Goal: Consume media (video, audio): Consume media (video, audio)

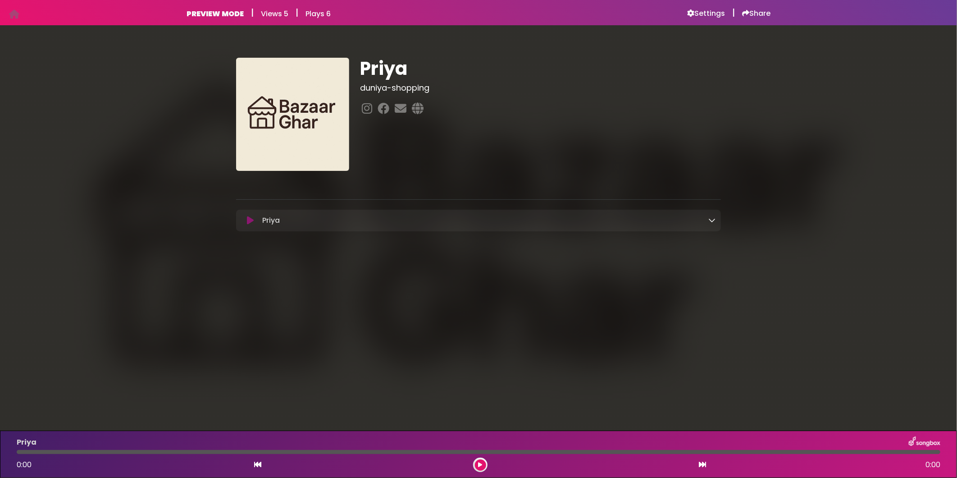
click at [251, 220] on icon at bounding box center [250, 220] width 7 height 9
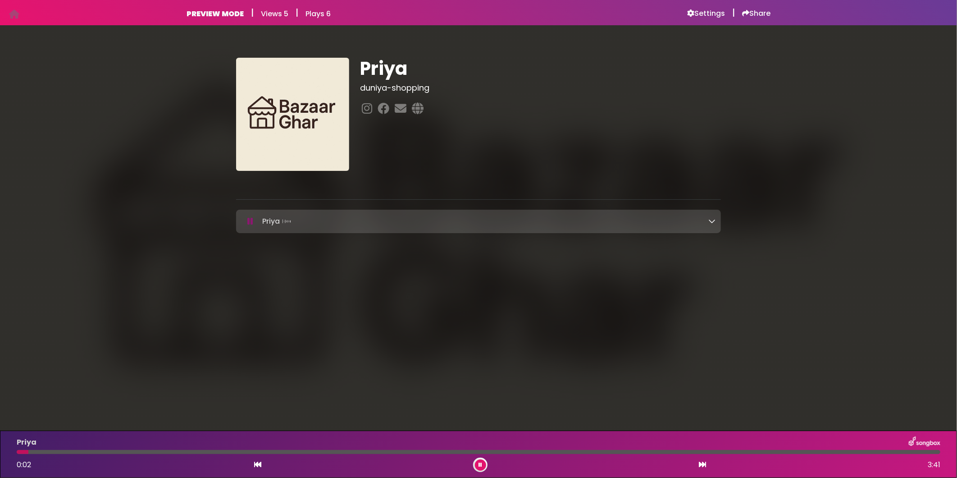
click at [47, 451] on div at bounding box center [479, 452] width 924 height 4
click at [112, 451] on div at bounding box center [479, 452] width 924 height 4
click at [397, 452] on div at bounding box center [479, 452] width 924 height 4
click at [696, 450] on div at bounding box center [479, 452] width 924 height 4
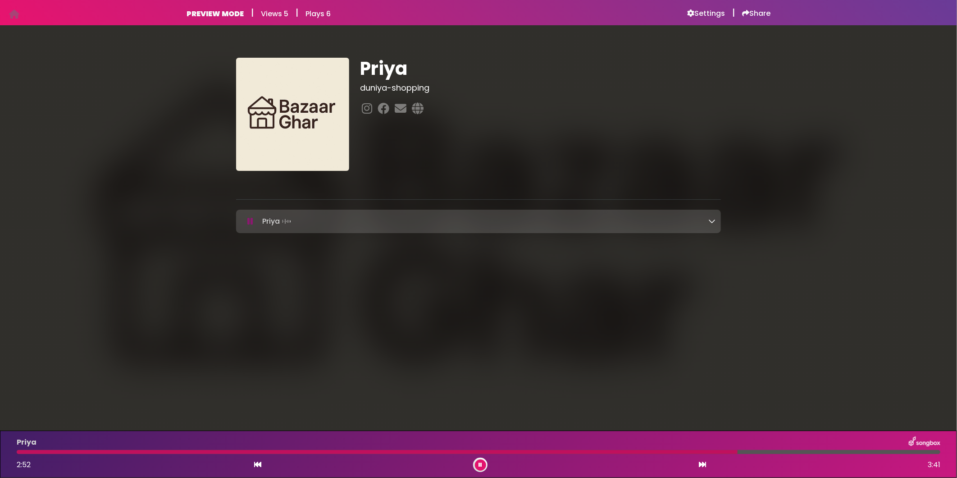
click at [800, 451] on div at bounding box center [479, 452] width 924 height 4
click at [659, 451] on div "Priya 3:28 3:41" at bounding box center [478, 454] width 934 height 36
click at [659, 451] on div at bounding box center [452, 452] width 871 height 4
drag, startPoint x: 659, startPoint y: 451, endPoint x: 769, endPoint y: 444, distance: 110.6
click at [769, 444] on div "Priya 3:00 3:41" at bounding box center [478, 454] width 934 height 36
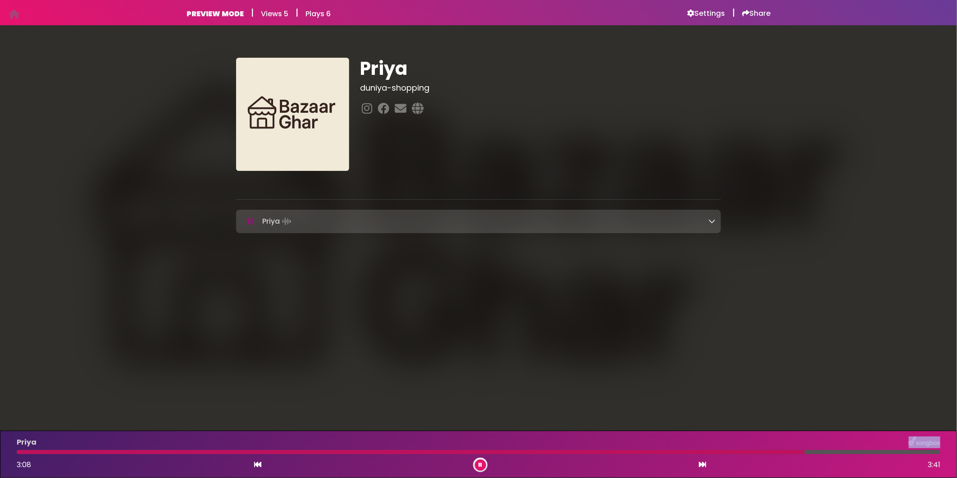
click at [482, 465] on button at bounding box center [480, 464] width 11 height 11
